Goal: Transaction & Acquisition: Purchase product/service

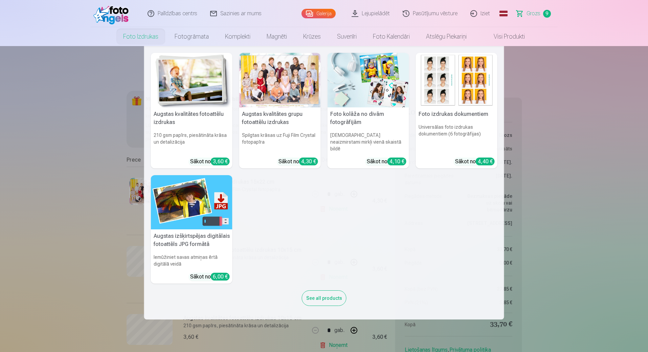
click at [64, 117] on nav "Augstas kvalitātes fotoattēlu izdrukas 210 gsm papīrs, piesātināta krāsa un det…" at bounding box center [324, 182] width 648 height 273
click at [138, 35] on link "Foto izdrukas" at bounding box center [140, 36] width 51 height 19
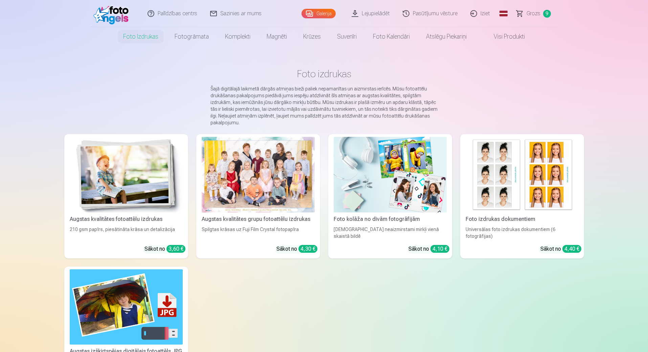
click at [264, 176] on div at bounding box center [258, 174] width 113 height 75
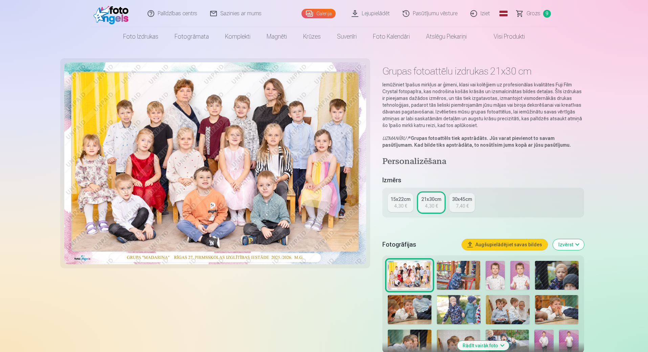
click at [405, 200] on div "15x22cm" at bounding box center [401, 199] width 20 height 7
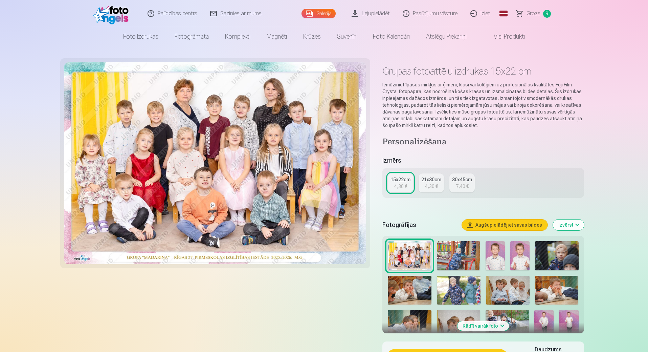
click at [576, 225] on button "Izvērst" at bounding box center [568, 224] width 31 height 11
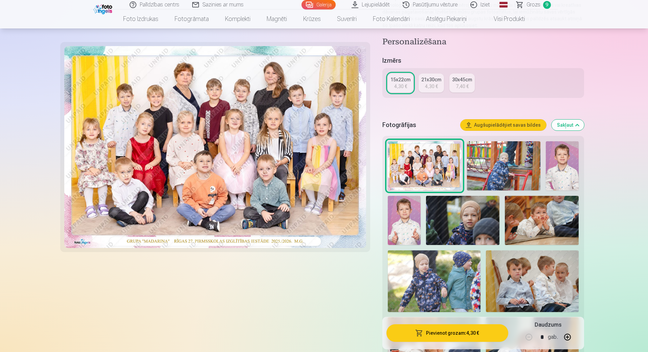
scroll to position [102, 0]
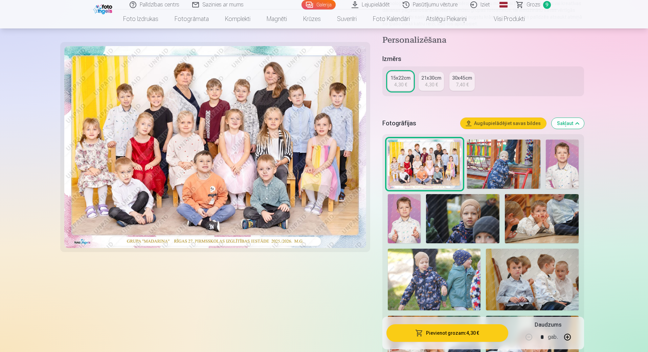
click at [546, 231] on img at bounding box center [541, 218] width 73 height 49
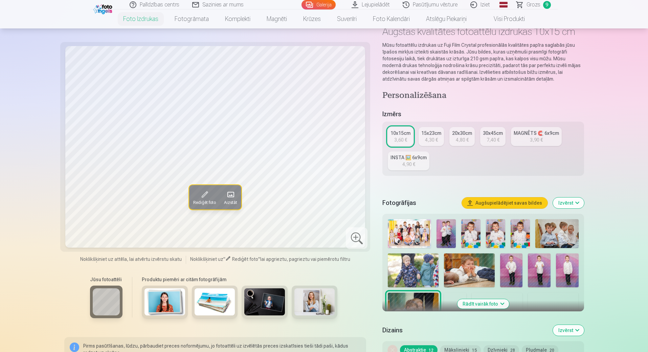
scroll to position [102, 0]
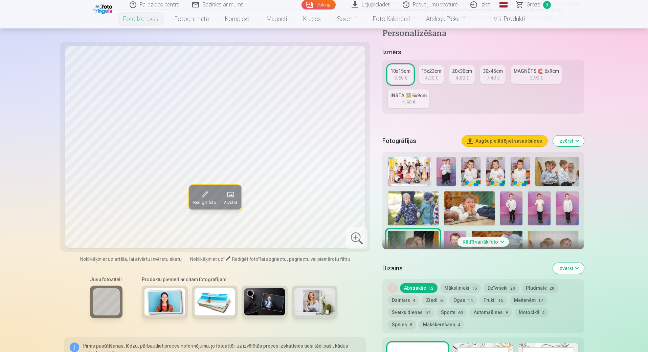
click at [575, 139] on button "Izvērst" at bounding box center [568, 140] width 31 height 11
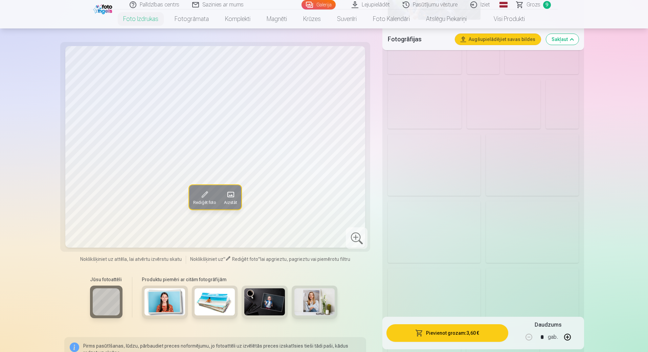
scroll to position [643, 0]
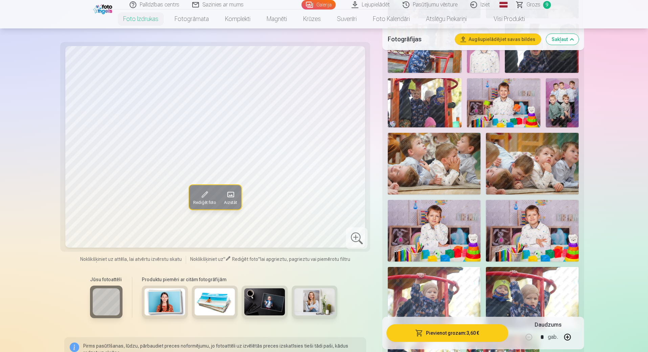
click at [436, 237] on img at bounding box center [434, 231] width 93 height 62
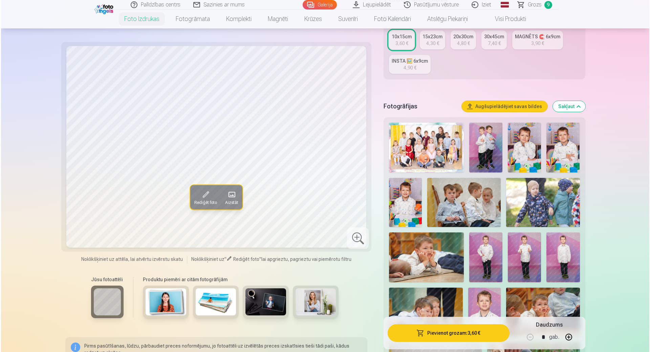
scroll to position [135, 0]
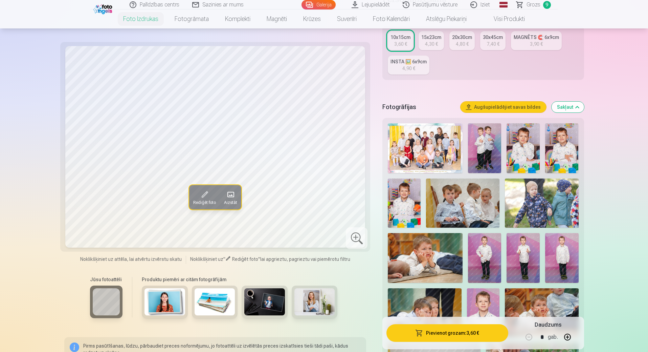
click at [524, 150] on img at bounding box center [523, 148] width 33 height 50
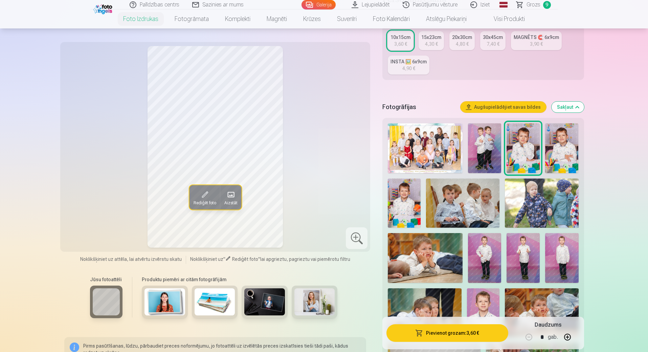
click at [474, 154] on img at bounding box center [484, 148] width 33 height 50
click at [520, 152] on img at bounding box center [523, 148] width 33 height 50
click at [565, 142] on img at bounding box center [561, 148] width 33 height 50
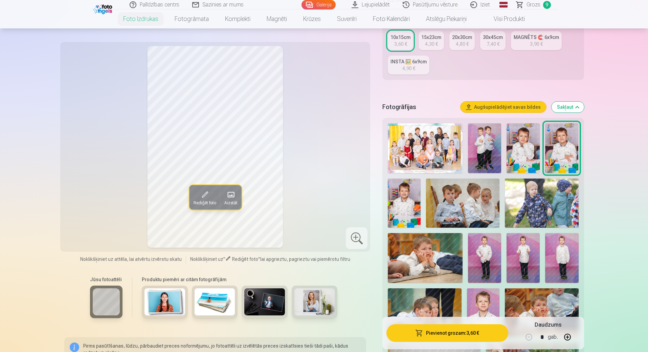
click at [520, 160] on img at bounding box center [523, 148] width 33 height 50
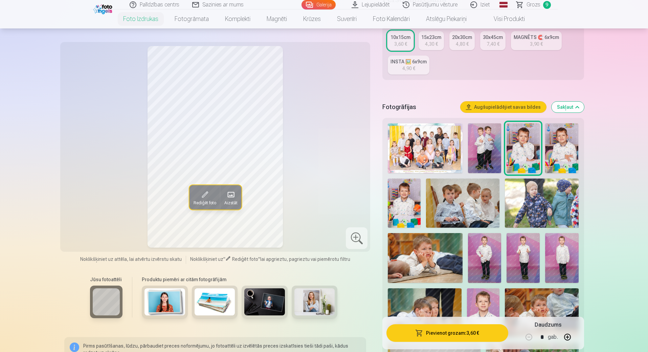
click at [569, 150] on img at bounding box center [561, 148] width 33 height 50
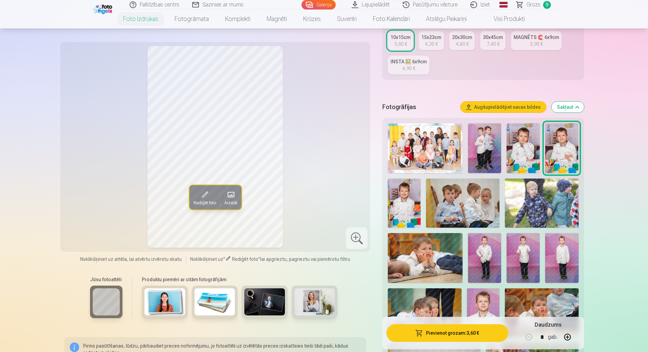
click at [522, 156] on img at bounding box center [523, 148] width 33 height 50
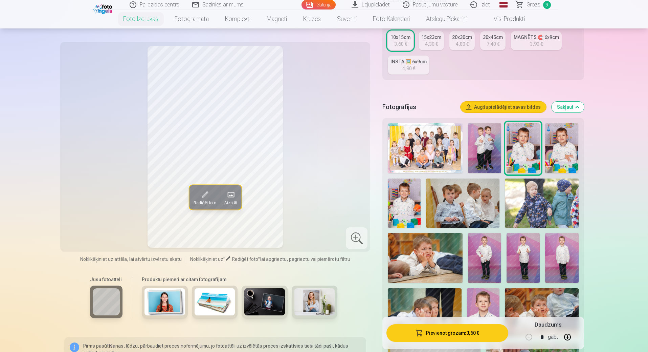
click at [567, 150] on img at bounding box center [561, 148] width 33 height 50
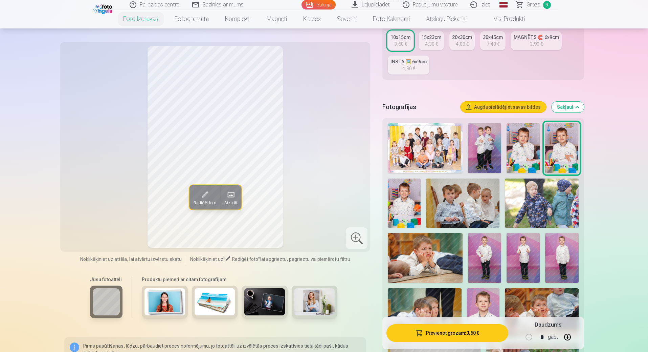
click at [516, 155] on img at bounding box center [523, 148] width 33 height 50
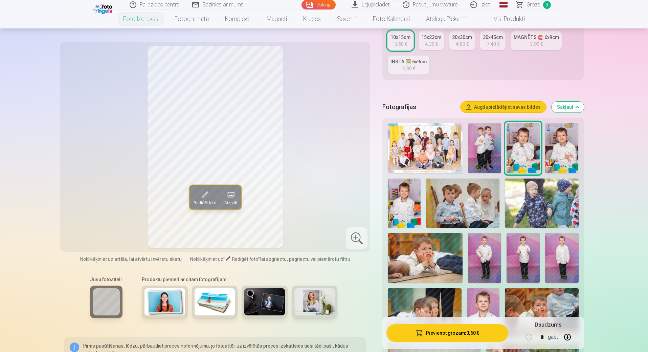
click at [573, 151] on img at bounding box center [561, 148] width 33 height 50
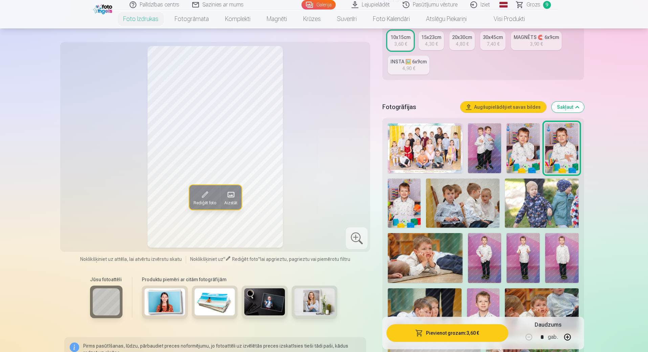
click at [522, 161] on img at bounding box center [523, 148] width 33 height 50
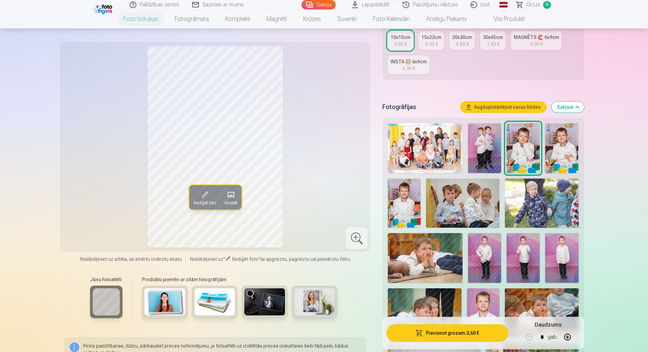
click at [453, 330] on button "Pievienot grozam : 3,60 €" at bounding box center [448, 333] width 122 height 18
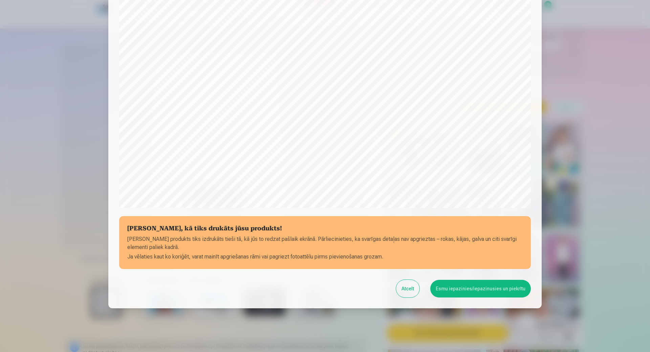
scroll to position [136, 0]
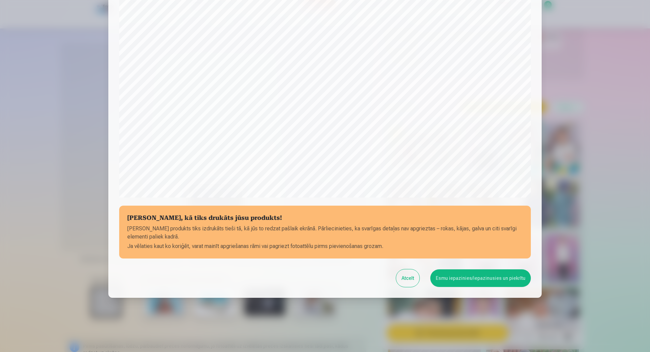
click at [464, 280] on button "Esmu iepazinies/iepazinusies un piekrītu" at bounding box center [480, 278] width 101 height 18
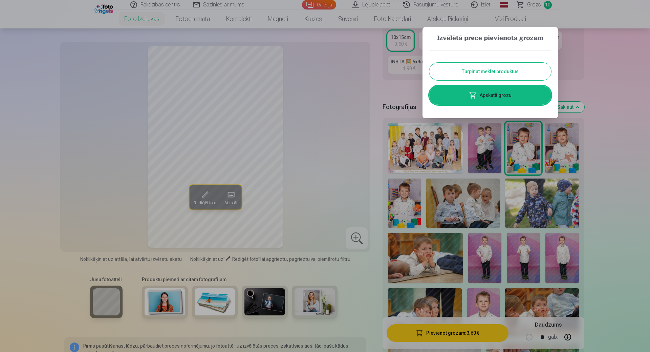
click at [498, 94] on link "Apskatīt grozu" at bounding box center [490, 95] width 122 height 19
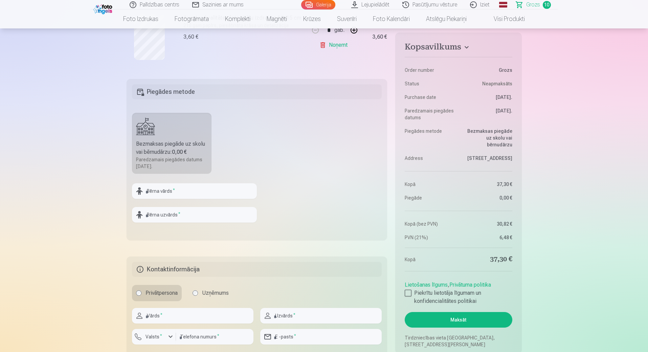
scroll to position [779, 0]
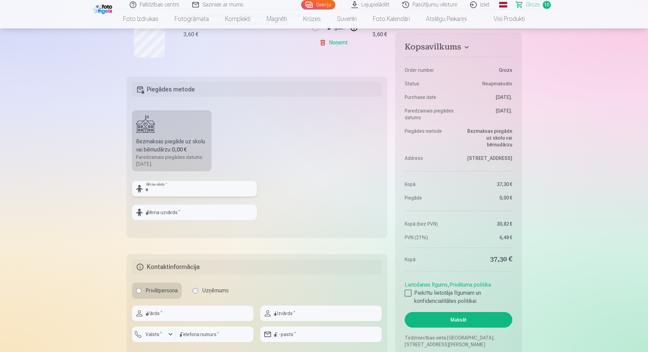
click at [170, 185] on input "text" at bounding box center [194, 189] width 125 height 16
type input "*******"
drag, startPoint x: 172, startPoint y: 216, endPoint x: 172, endPoint y: 211, distance: 4.7
click at [172, 215] on input "text" at bounding box center [194, 212] width 125 height 16
type input "*******"
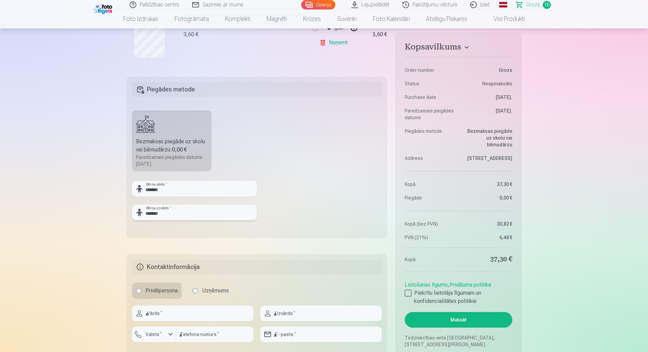
scroll to position [813, 0]
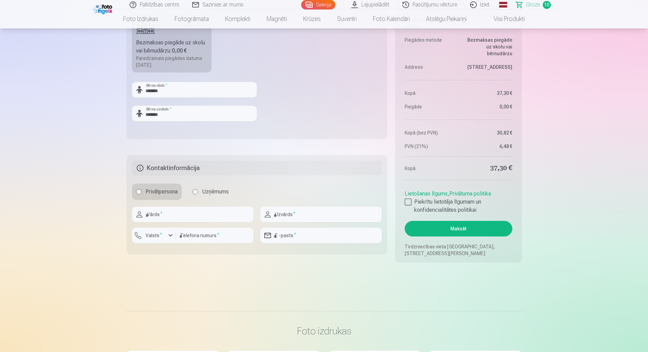
scroll to position [880, 0]
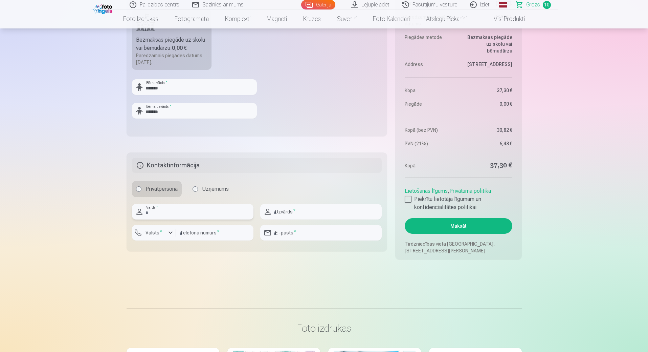
click at [179, 217] on input "text" at bounding box center [193, 212] width 122 height 16
type input "*****"
click at [291, 210] on input "text" at bounding box center [321, 212] width 122 height 16
type input "******"
click at [197, 234] on input "number" at bounding box center [215, 233] width 78 height 16
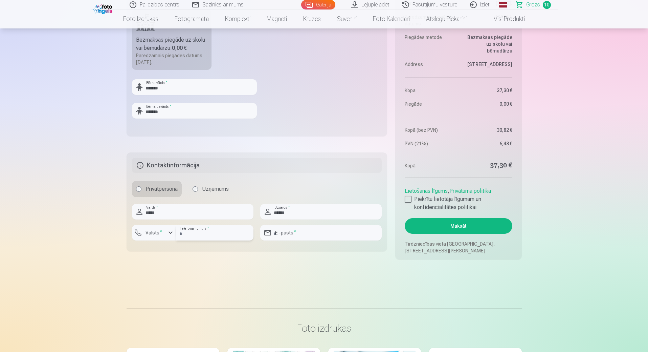
type input "********"
click at [308, 230] on input "email" at bounding box center [321, 233] width 122 height 16
type input "**********"
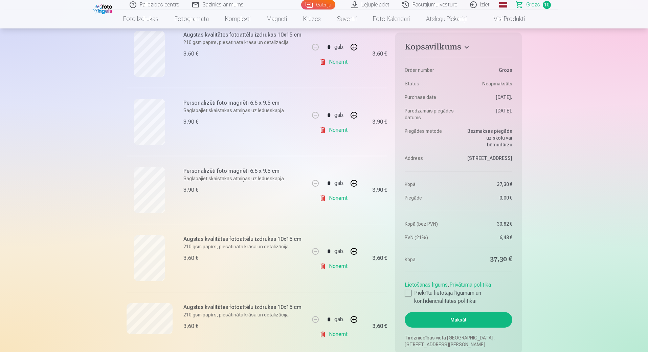
scroll to position [440, 0]
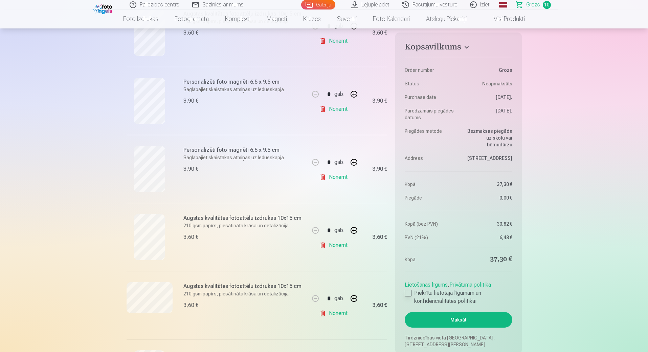
click at [408, 291] on div at bounding box center [408, 292] width 7 height 7
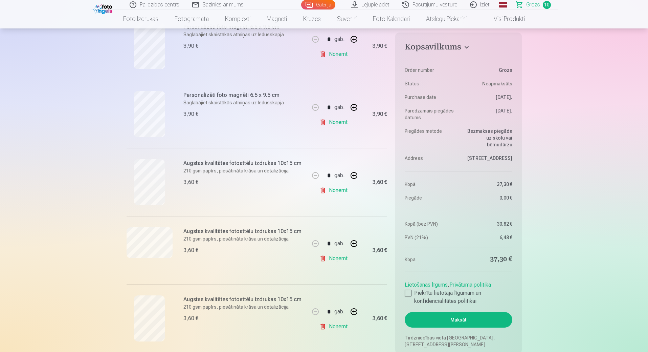
scroll to position [643, 0]
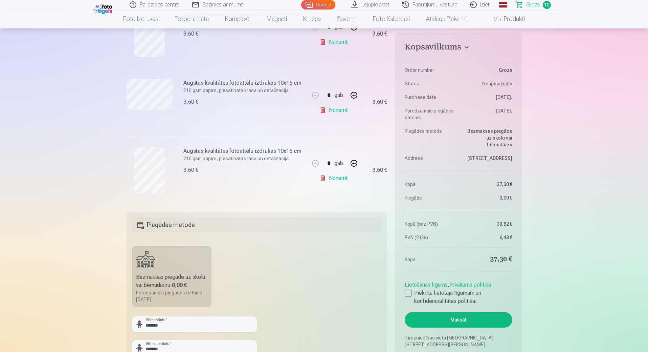
click at [454, 321] on button "Maksāt" at bounding box center [458, 320] width 107 height 16
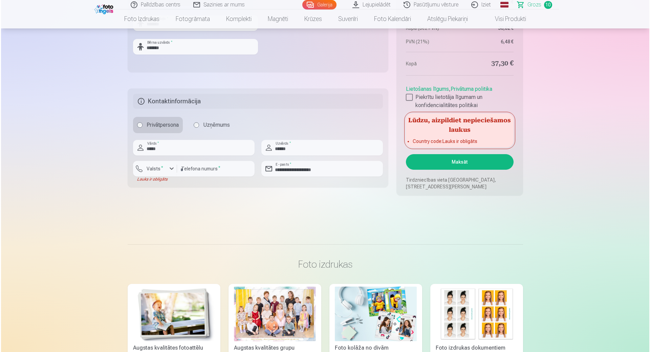
scroll to position [948, 0]
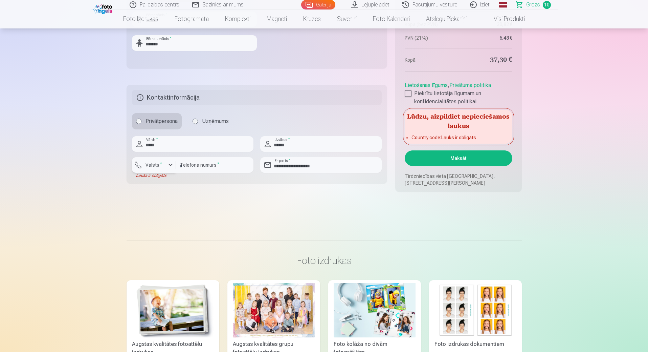
click at [168, 164] on div "button" at bounding box center [171, 165] width 8 height 8
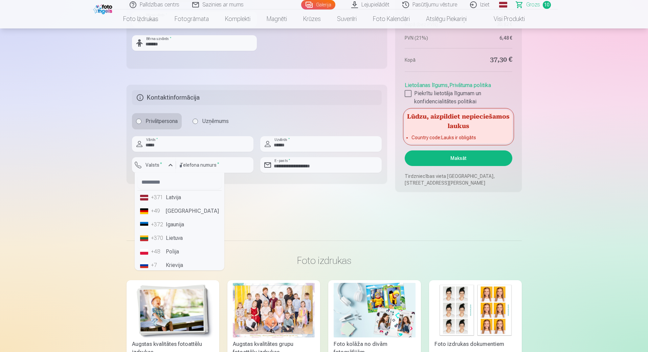
click at [181, 198] on li "+371 Latvija" at bounding box center [179, 198] width 84 height 14
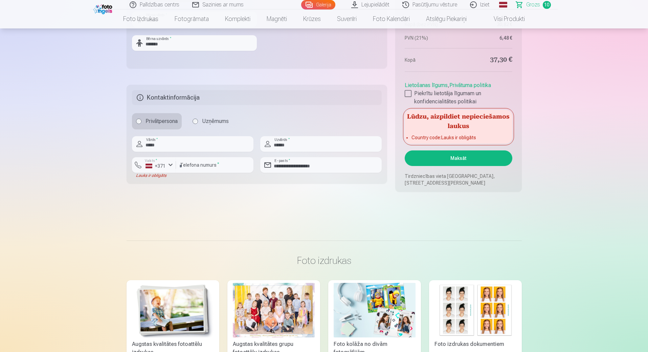
click at [462, 159] on button "Maksāt" at bounding box center [458, 158] width 107 height 16
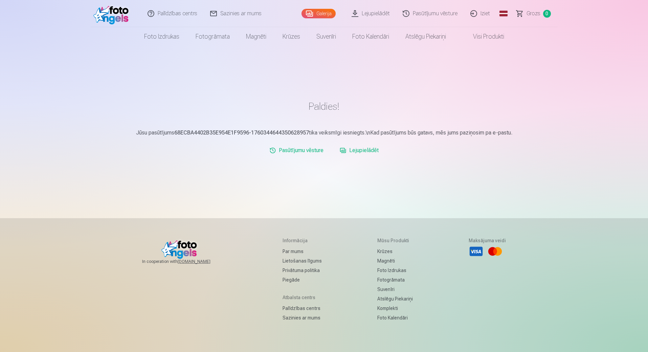
click at [365, 150] on link "Lejupielādēt" at bounding box center [359, 151] width 44 height 14
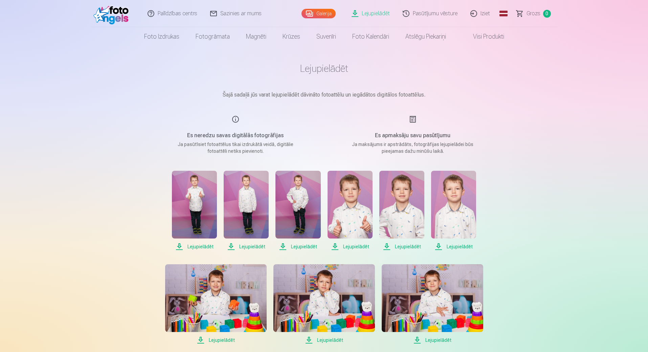
click at [197, 245] on span "Lejupielādēt" at bounding box center [194, 246] width 45 height 8
click at [245, 247] on span "Lejupielādēt" at bounding box center [246, 246] width 45 height 8
click at [302, 247] on span "Lejupielādēt" at bounding box center [298, 246] width 45 height 8
click at [357, 246] on span "Lejupielādēt" at bounding box center [350, 246] width 45 height 8
click at [409, 248] on span "Lejupielādēt" at bounding box center [402, 246] width 45 height 8
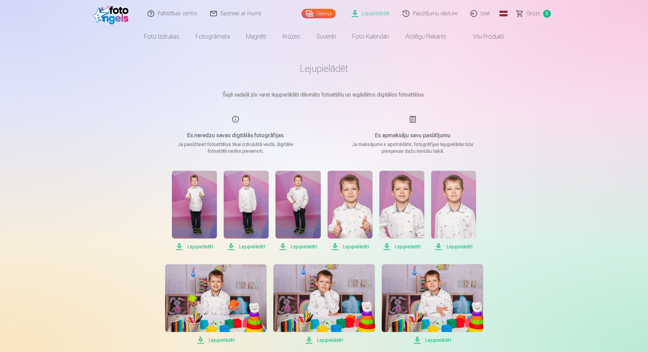
click at [459, 247] on span "Lejupielādēt" at bounding box center [453, 246] width 45 height 8
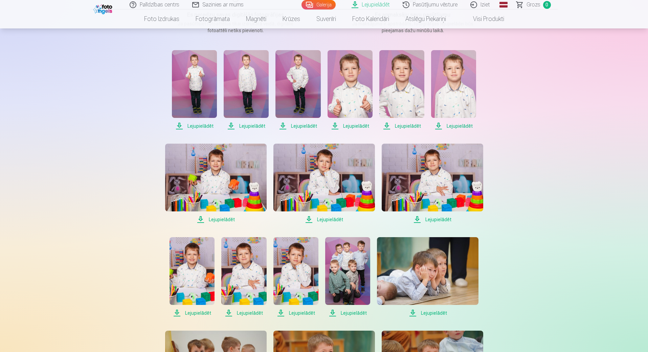
scroll to position [169, 0]
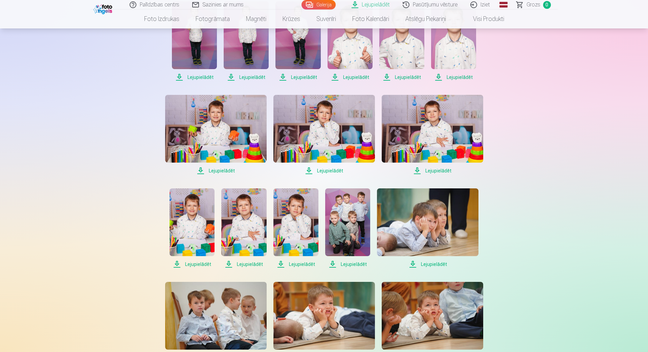
click at [220, 171] on span "Lejupielādēt" at bounding box center [216, 171] width 102 height 8
click at [329, 172] on span "Lejupielādēt" at bounding box center [325, 171] width 102 height 8
click at [437, 170] on span "Lejupielādēt" at bounding box center [433, 171] width 102 height 8
click at [199, 265] on span "Lejupielādēt" at bounding box center [192, 264] width 45 height 8
click at [245, 263] on span "Lejupielādēt" at bounding box center [243, 264] width 45 height 8
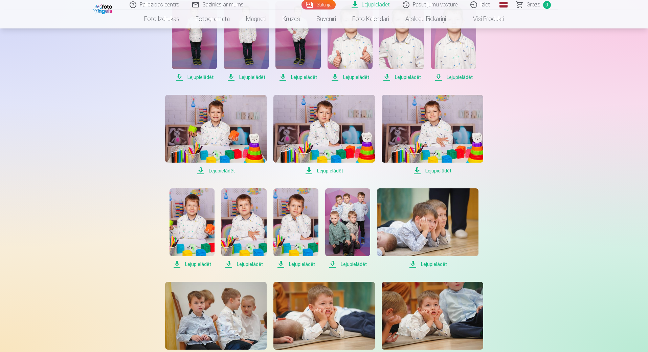
click at [299, 266] on span "Lejupielādēt" at bounding box center [296, 264] width 45 height 8
click at [348, 265] on span "Lejupielādēt" at bounding box center [347, 264] width 45 height 8
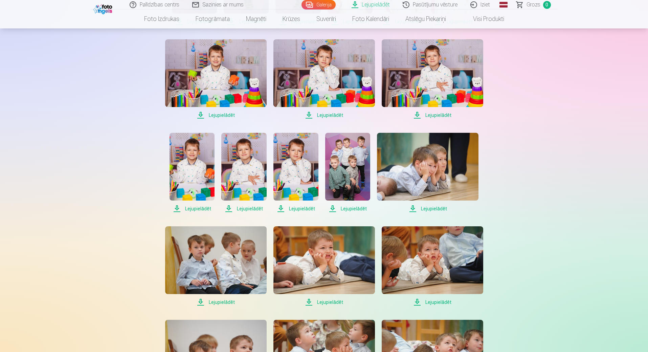
scroll to position [237, 0]
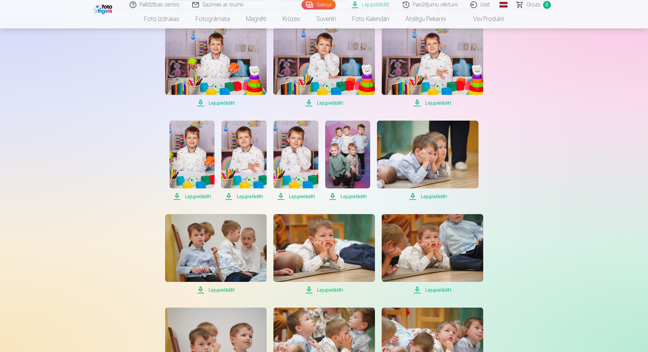
click at [435, 197] on span "Lejupielādēt" at bounding box center [428, 196] width 102 height 8
click at [438, 291] on span "Lejupielādēt" at bounding box center [433, 290] width 102 height 8
click at [337, 288] on span "Lejupielādēt" at bounding box center [325, 290] width 102 height 8
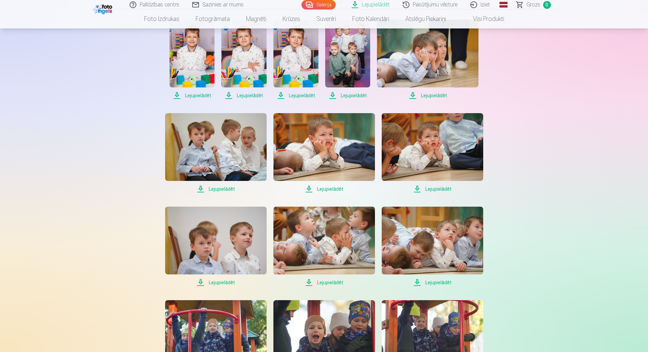
scroll to position [339, 0]
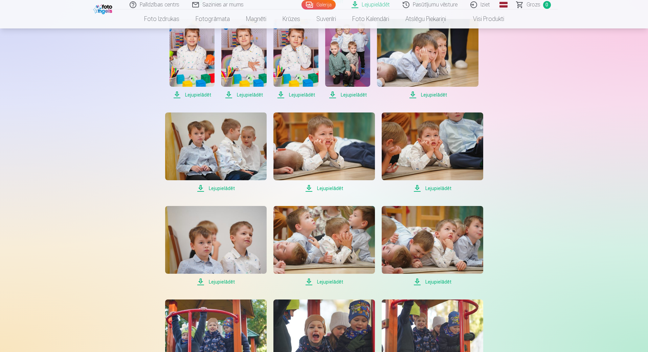
click at [443, 280] on span "Lejupielādēt" at bounding box center [433, 282] width 102 height 8
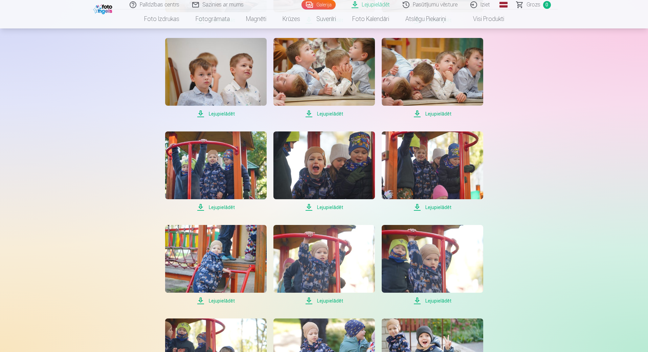
scroll to position [508, 0]
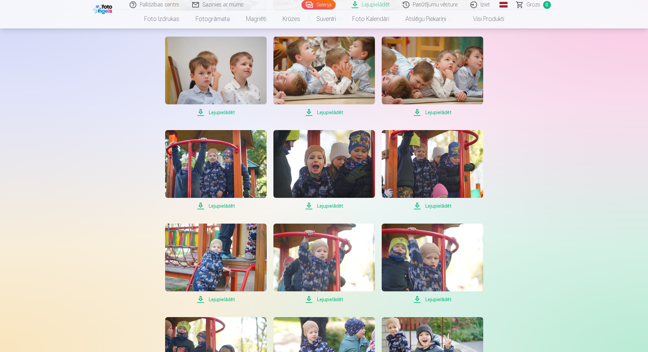
click at [323, 204] on span "Lejupielādēt" at bounding box center [325, 206] width 102 height 8
click at [224, 298] on span "Lejupielādēt" at bounding box center [216, 299] width 102 height 8
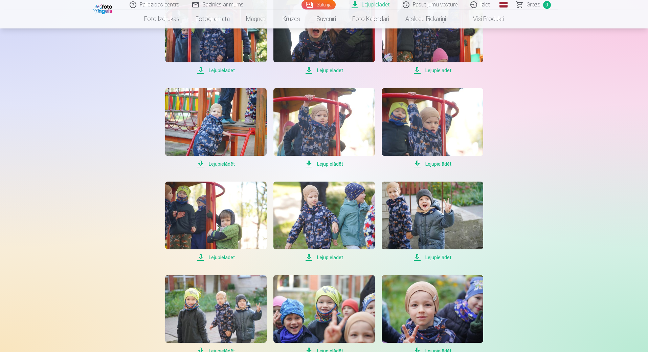
scroll to position [677, 0]
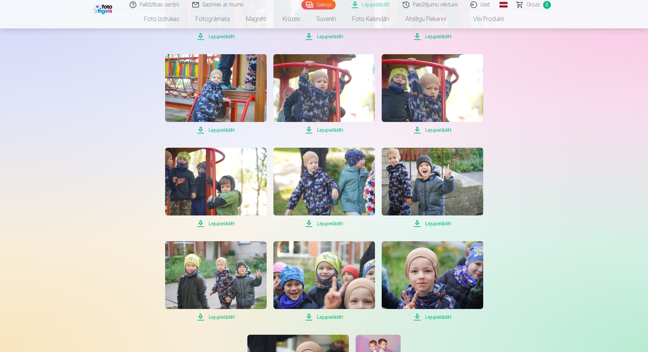
click at [440, 222] on span "Lejupielādēt" at bounding box center [433, 223] width 102 height 8
click at [439, 316] on span "Lejupielādēt" at bounding box center [433, 317] width 102 height 8
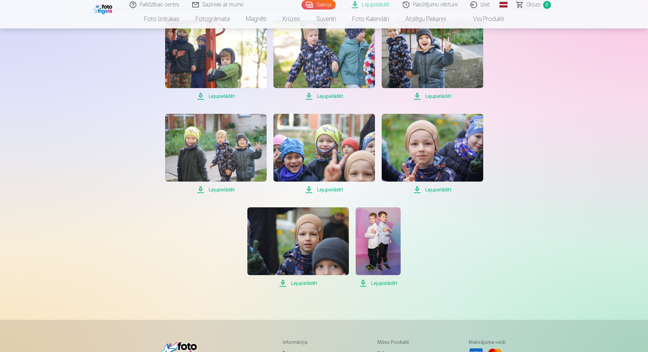
scroll to position [813, 0]
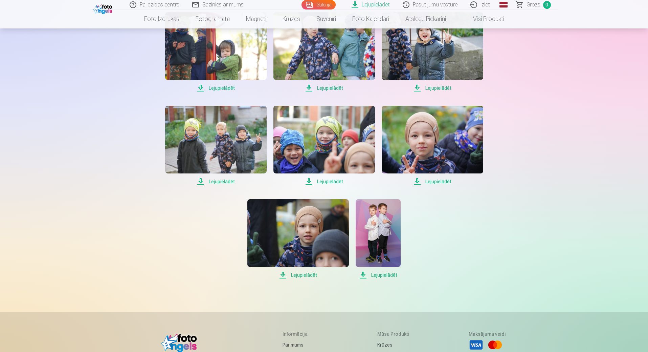
click at [298, 276] on span "Lejupielādēt" at bounding box center [298, 275] width 102 height 8
click at [381, 277] on span "Lejupielādēt" at bounding box center [378, 275] width 45 height 8
click at [387, 276] on span "Lejupielādēt" at bounding box center [378, 275] width 45 height 8
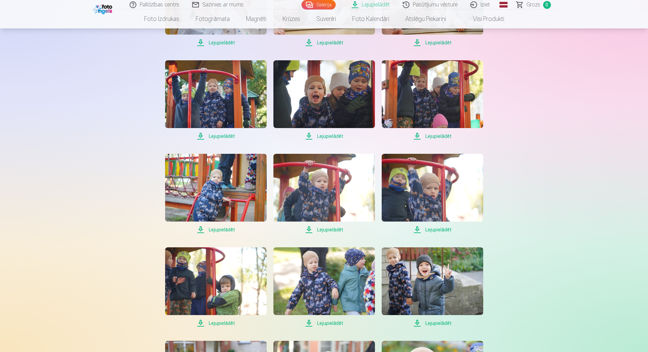
scroll to position [576, 0]
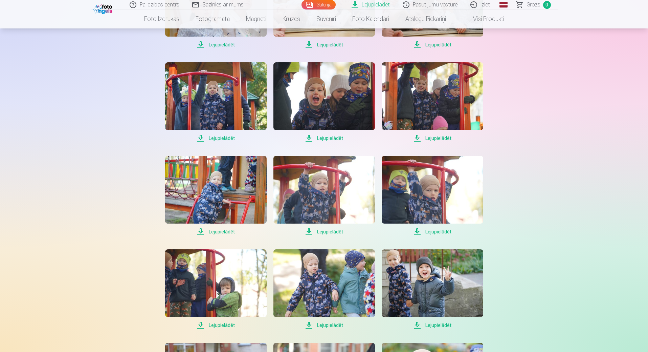
click at [338, 232] on span "Lejupielādēt" at bounding box center [325, 232] width 102 height 8
